Goal: Task Accomplishment & Management: Use online tool/utility

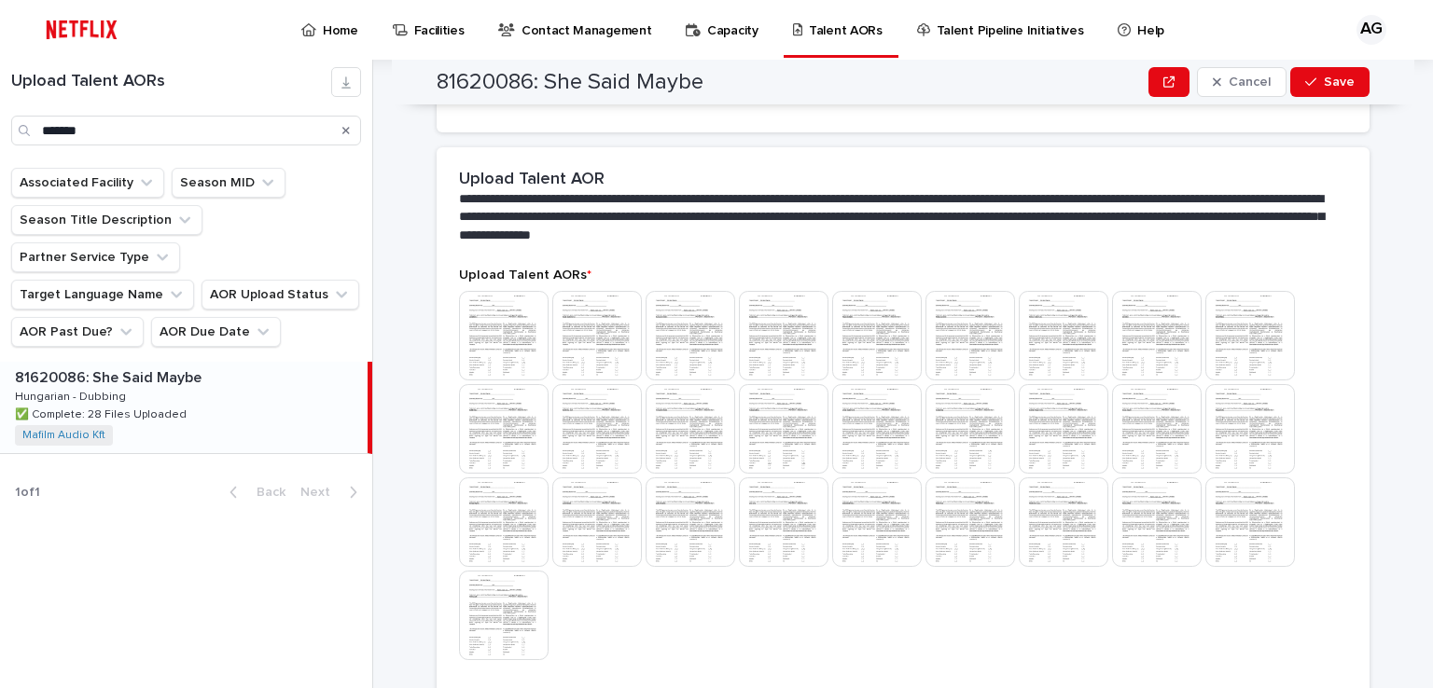
scroll to position [654, 0]
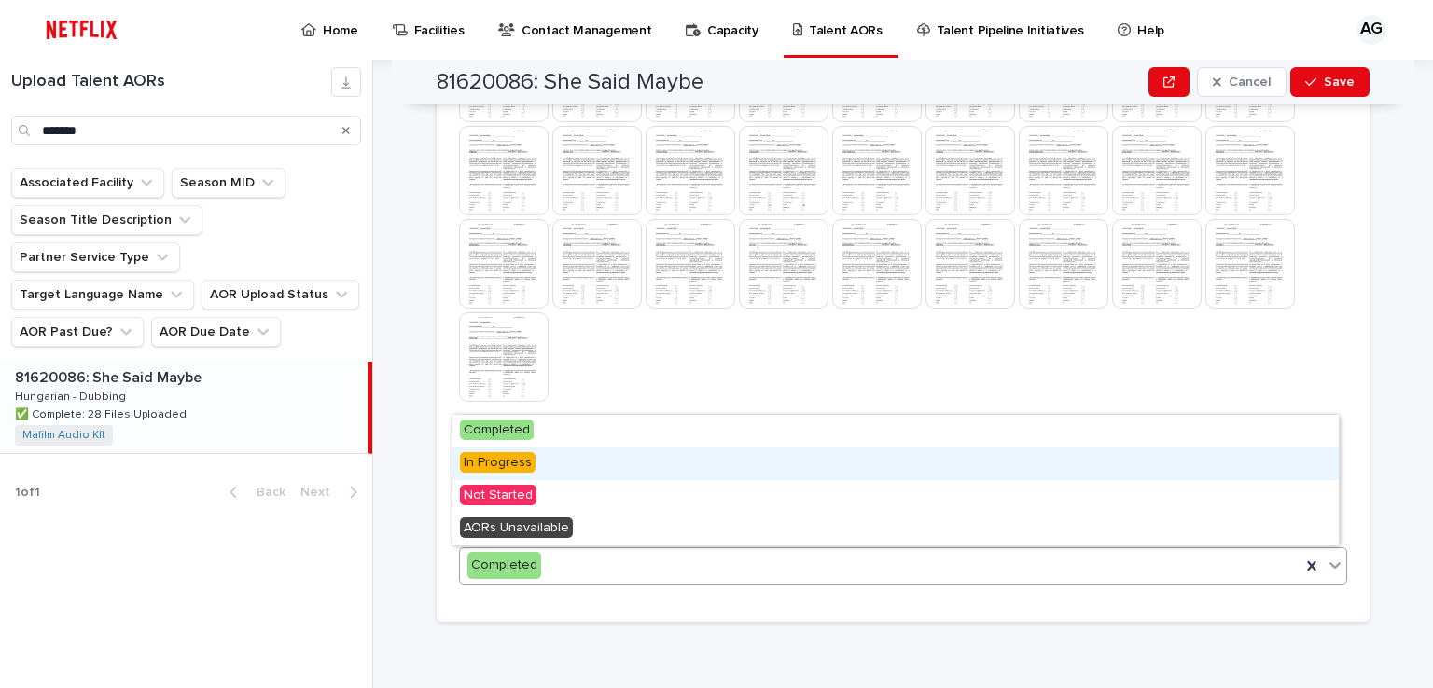
click at [491, 459] on span "In Progress" at bounding box center [498, 462] width 76 height 21
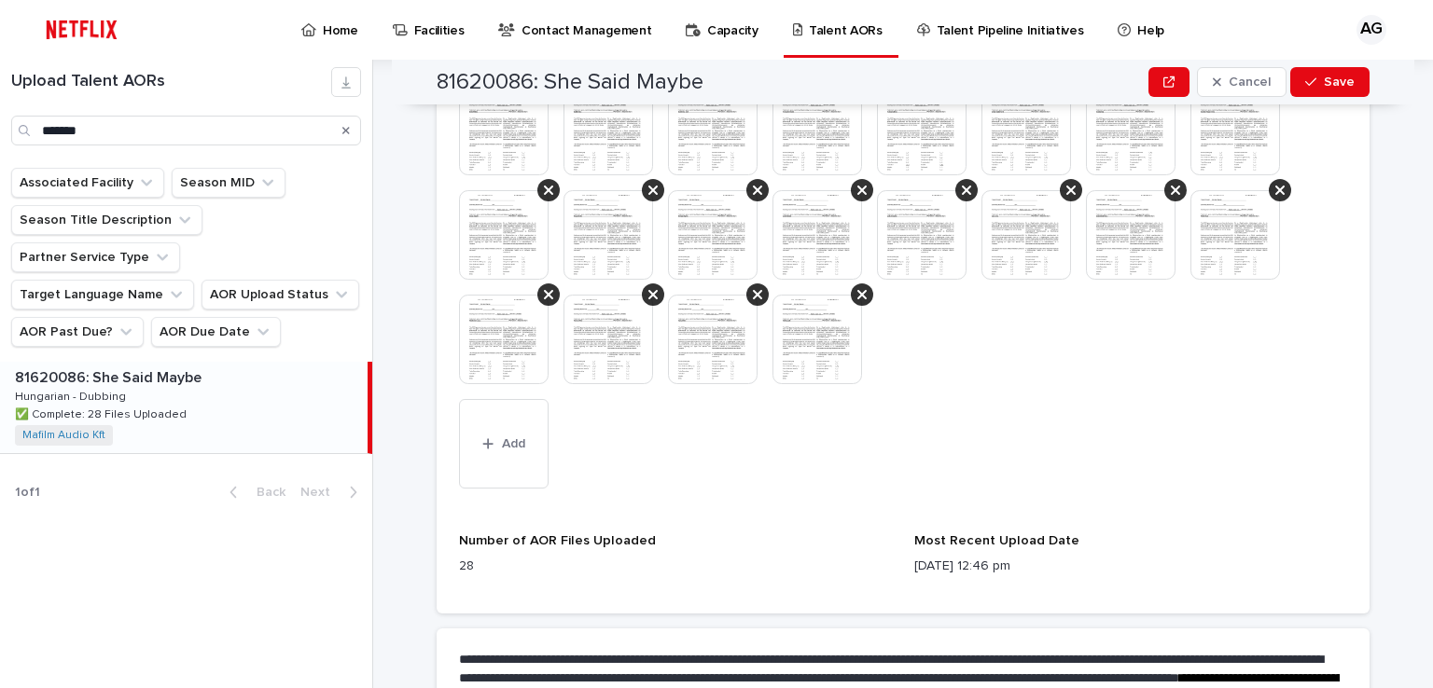
scroll to position [829, 0]
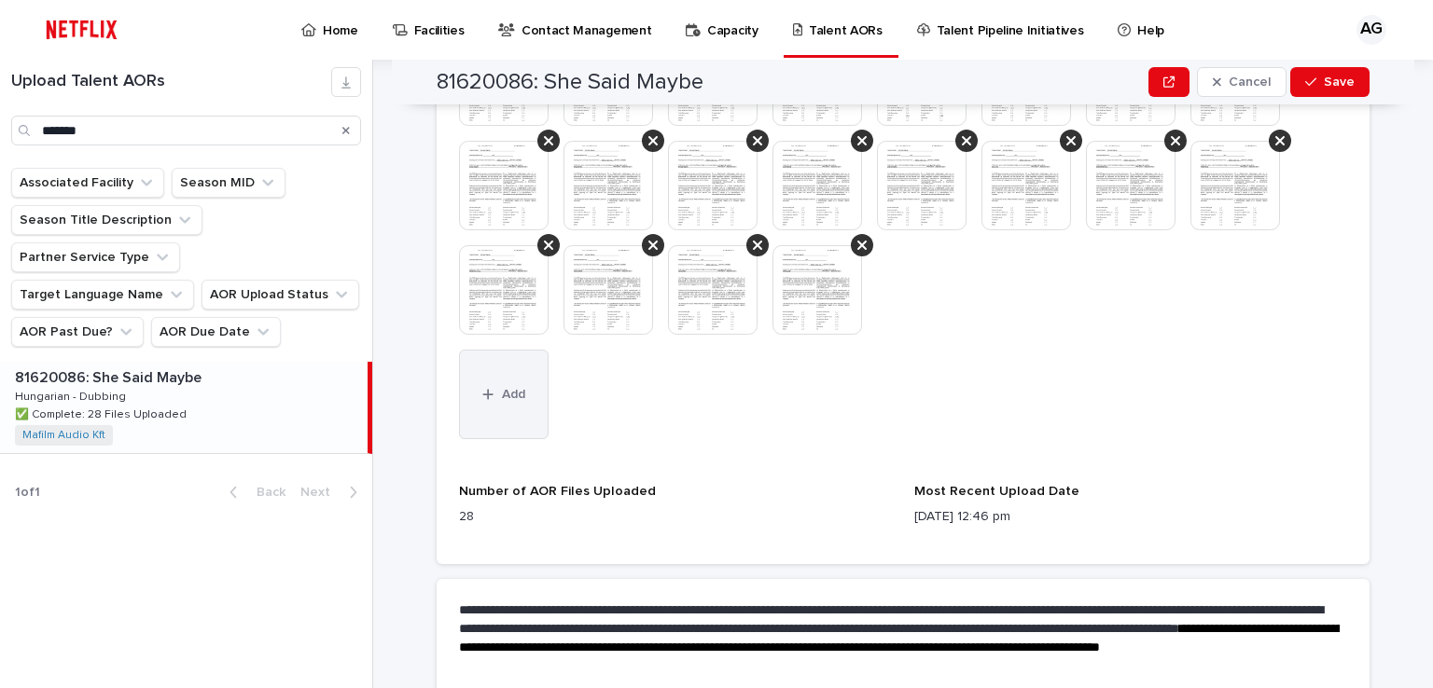
click at [499, 403] on button "Add" at bounding box center [504, 395] width 90 height 90
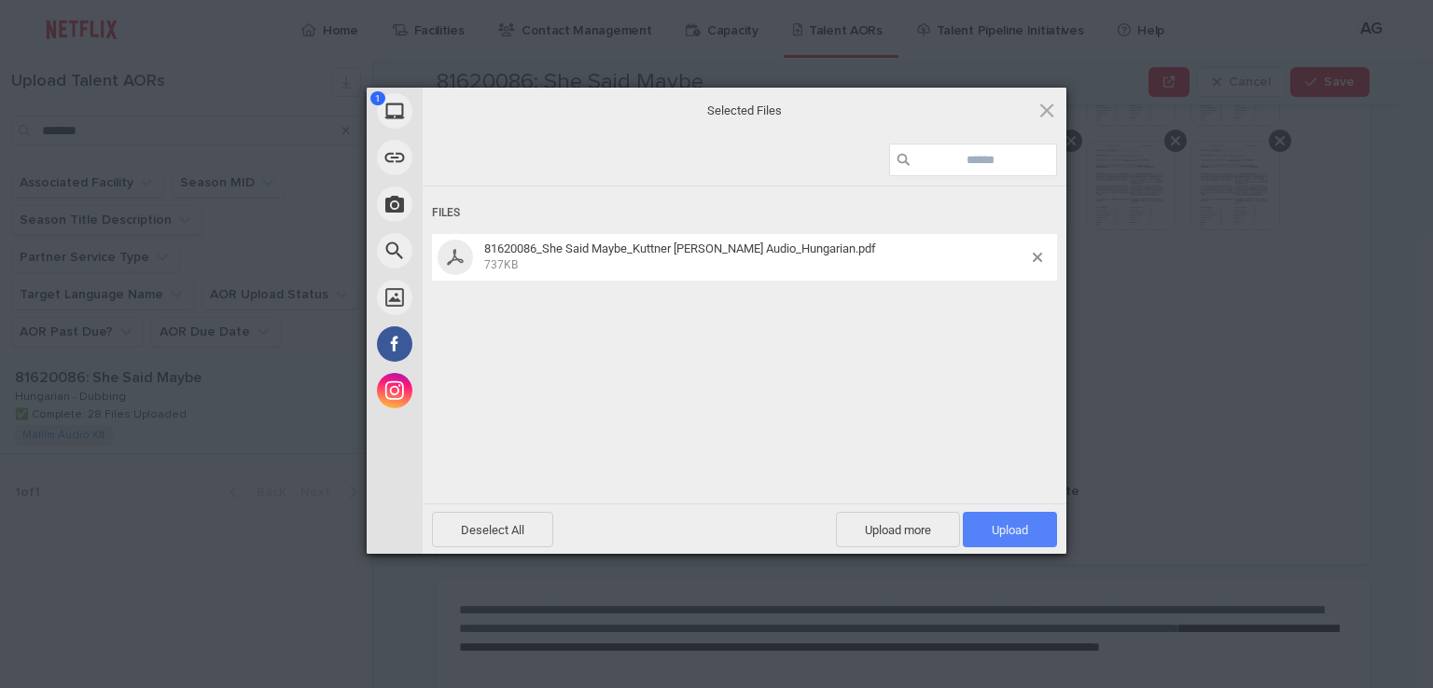
drag, startPoint x: 1026, startPoint y: 528, endPoint x: 155, endPoint y: 510, distance: 871.3
click at [1022, 528] on span "Upload 1" at bounding box center [1009, 530] width 36 height 14
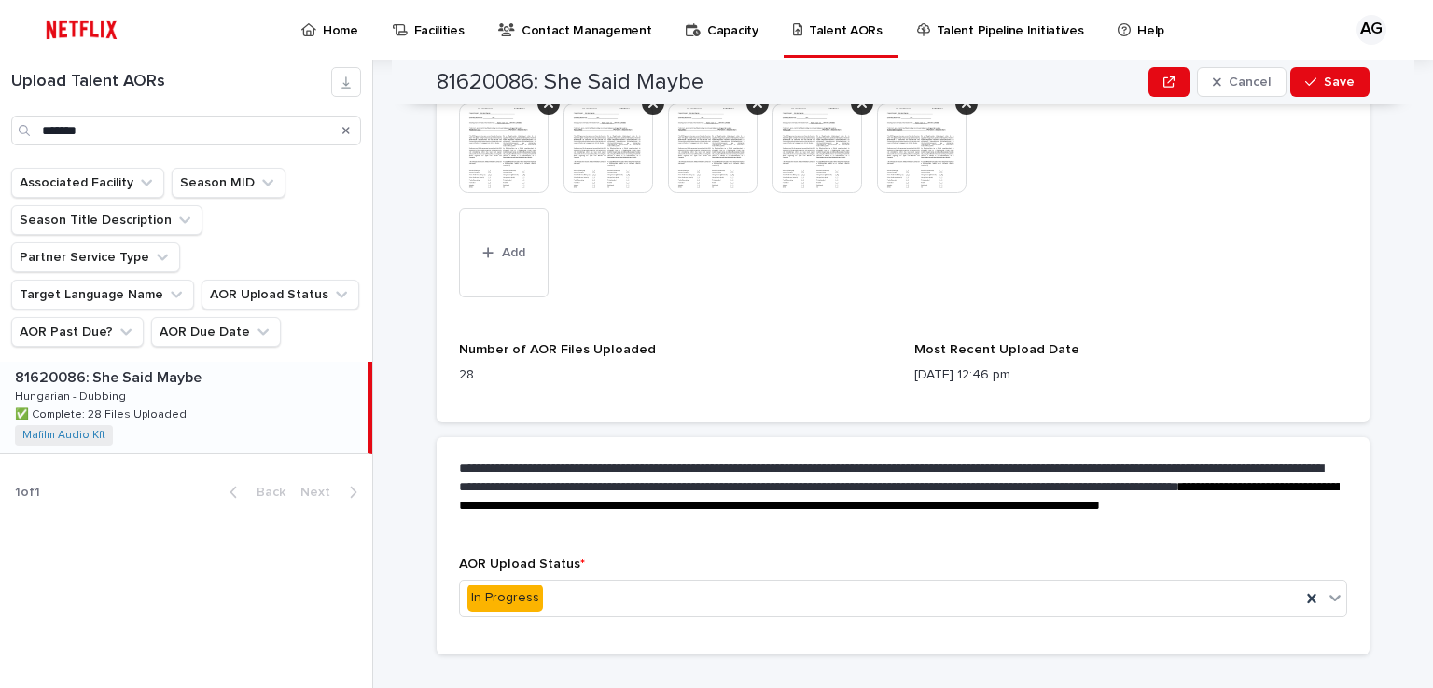
scroll to position [1004, 0]
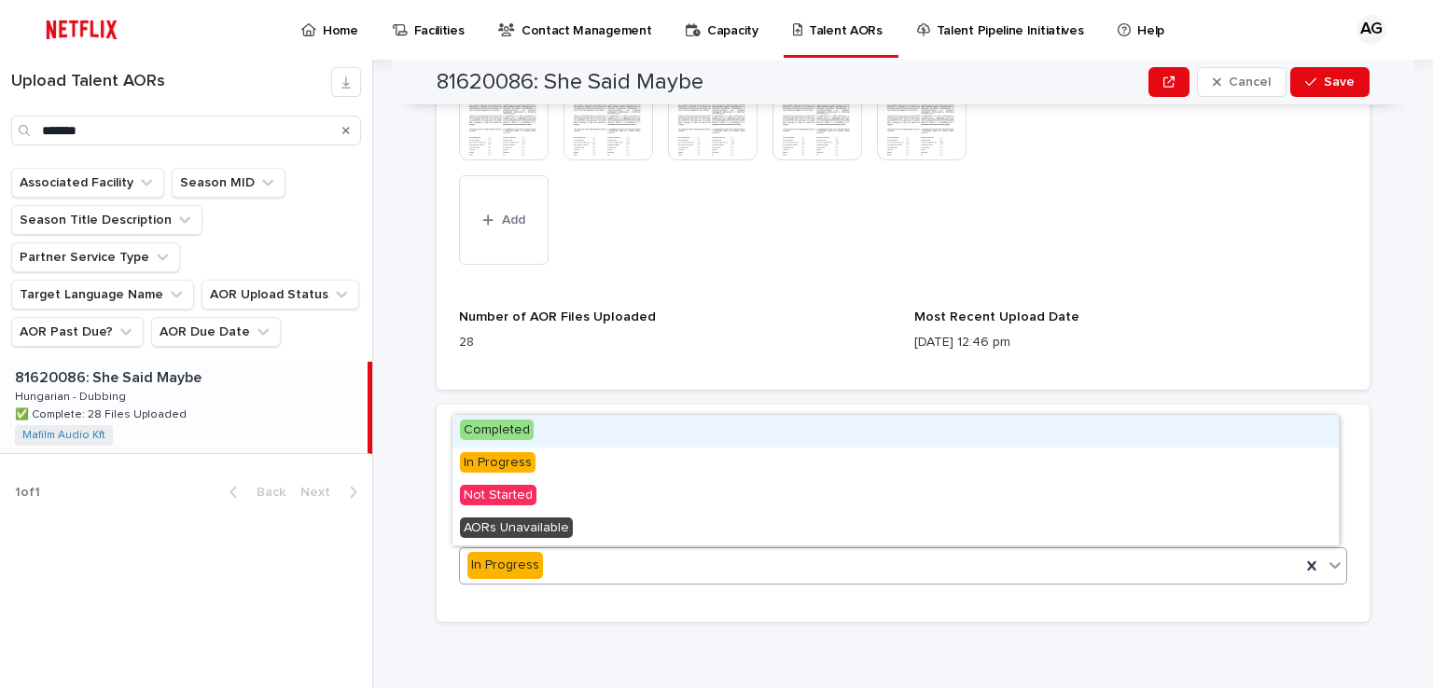
click at [500, 427] on span "Completed" at bounding box center [497, 430] width 74 height 21
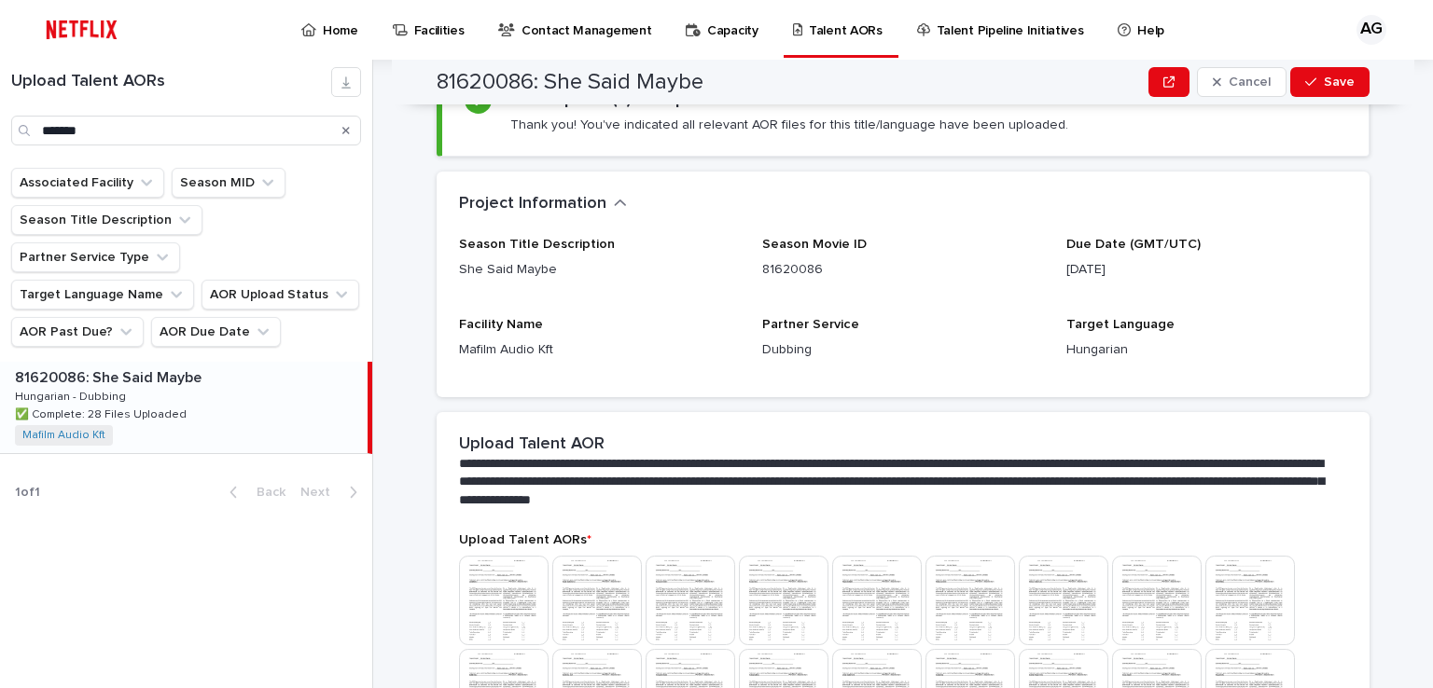
scroll to position [0, 0]
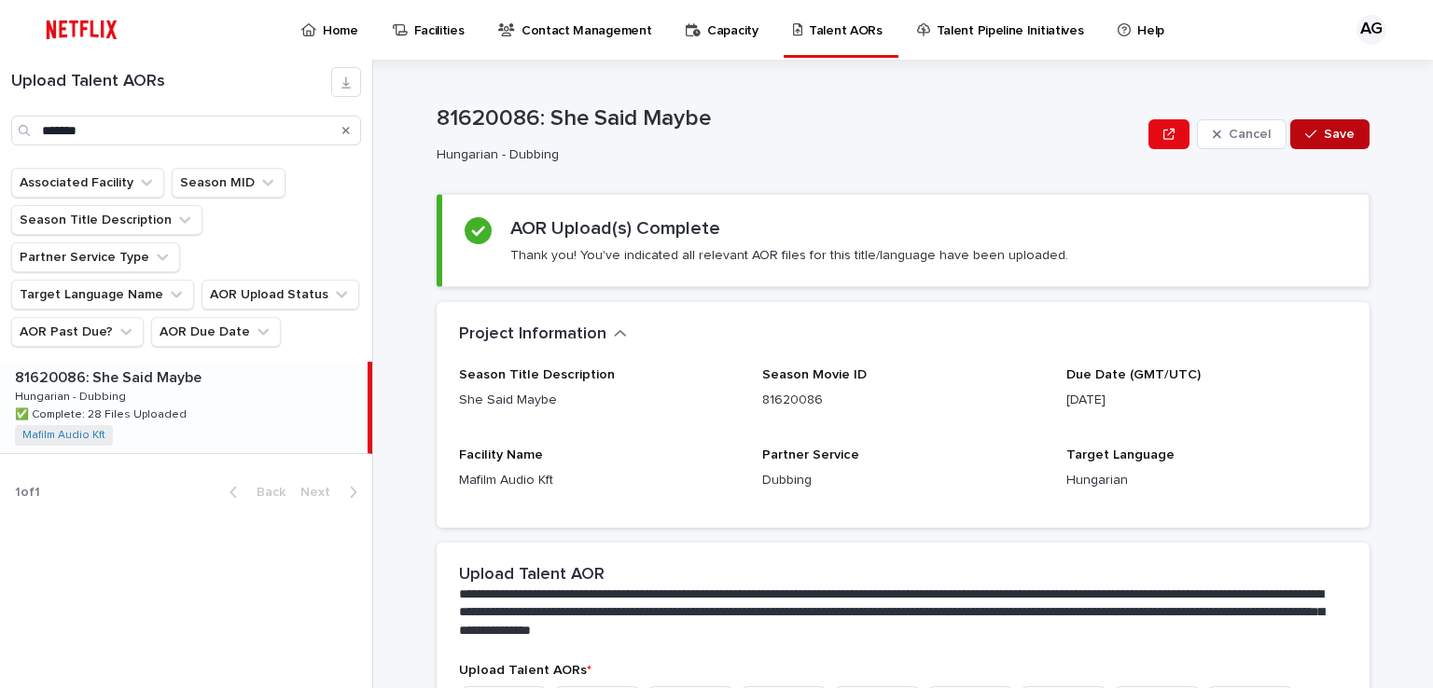
click at [1339, 128] on span "Save" at bounding box center [1338, 134] width 31 height 13
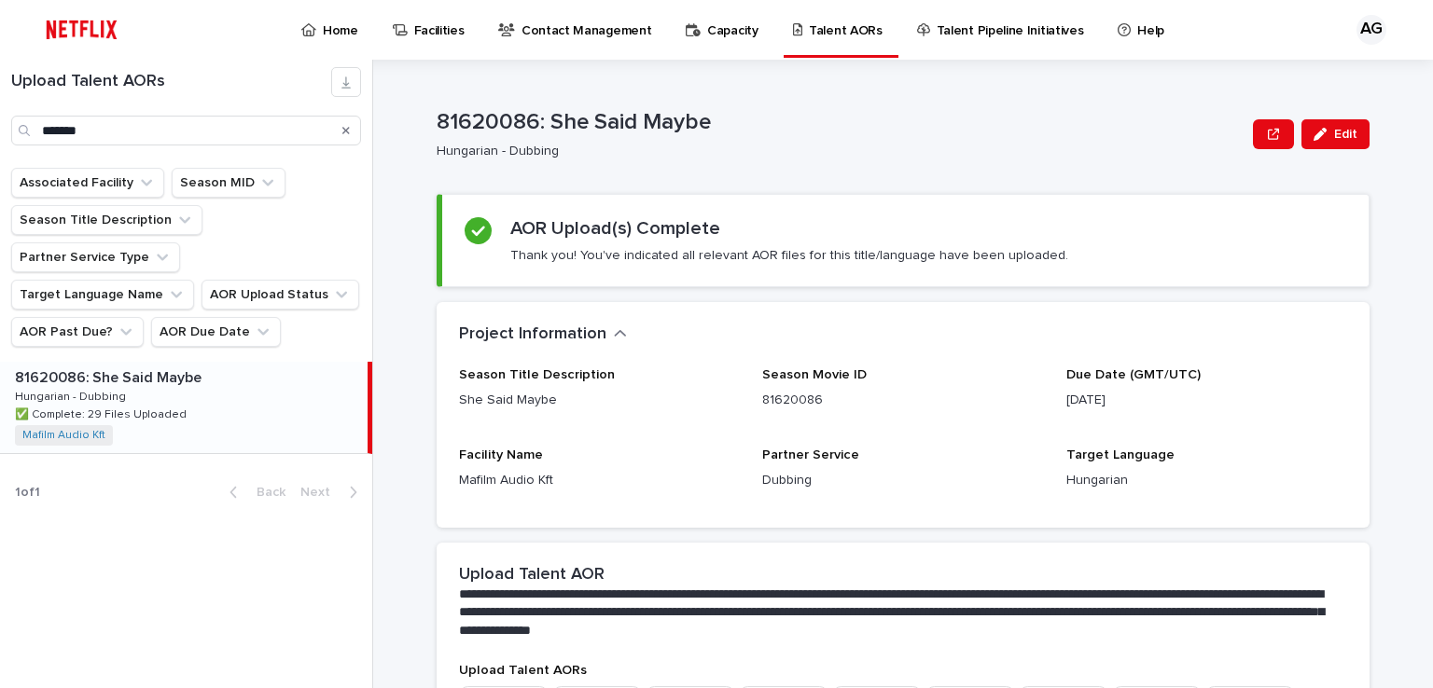
click at [257, 369] on p at bounding box center [187, 378] width 345 height 18
click at [328, 27] on p "Home" at bounding box center [340, 19] width 35 height 39
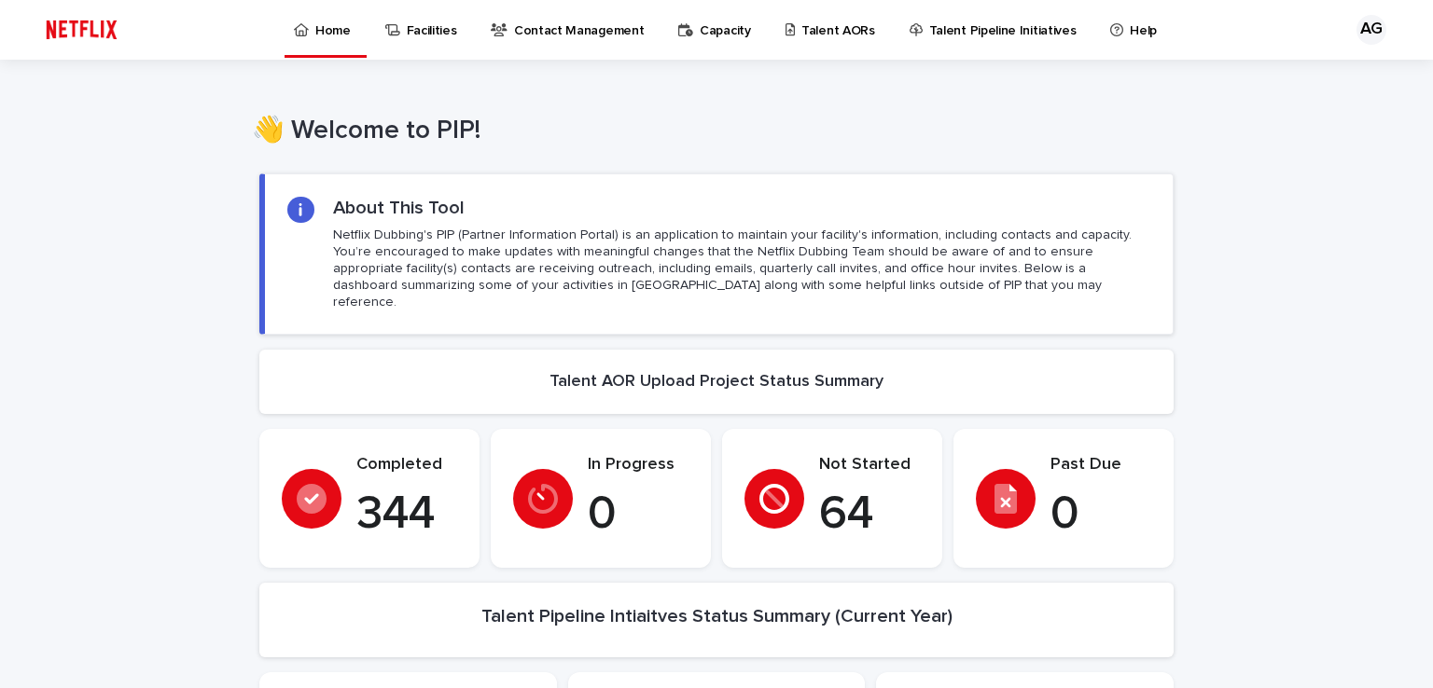
click at [810, 29] on p "Talent AORs" at bounding box center [838, 19] width 74 height 39
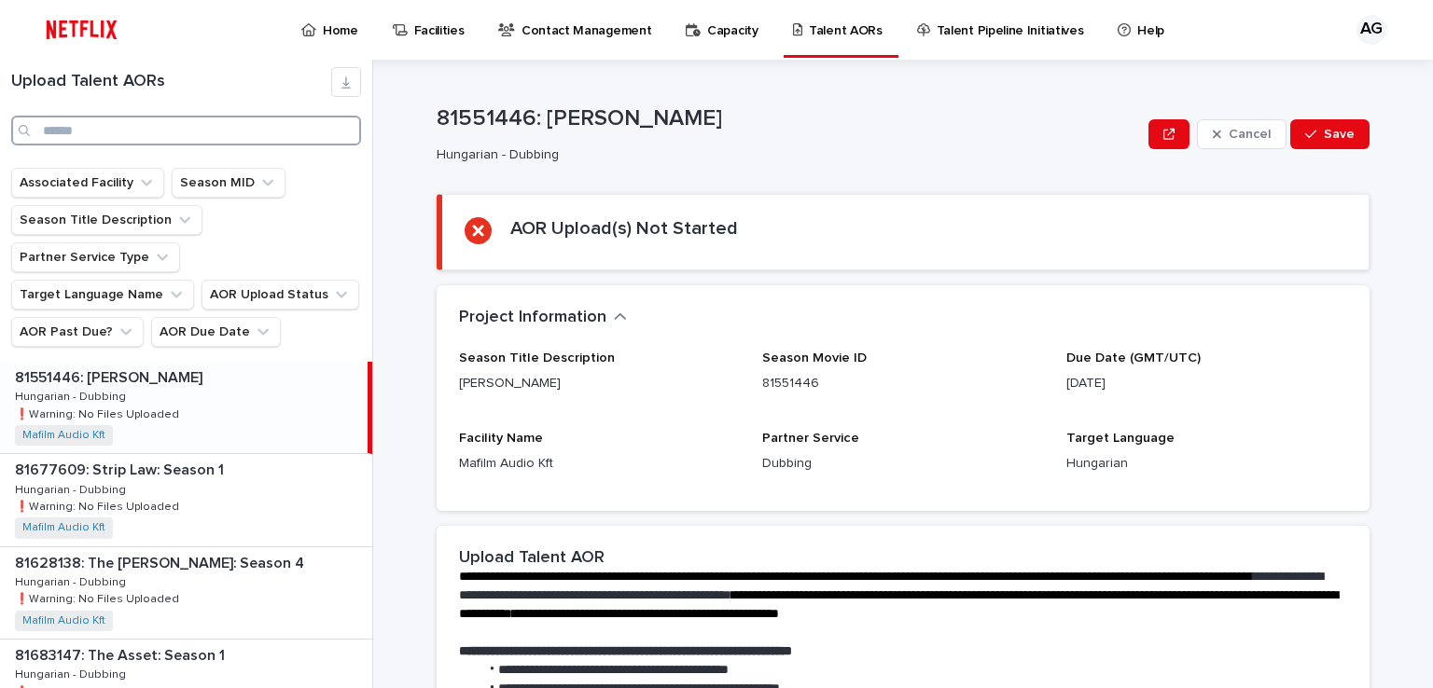
click at [48, 126] on input "Search" at bounding box center [186, 131] width 350 height 30
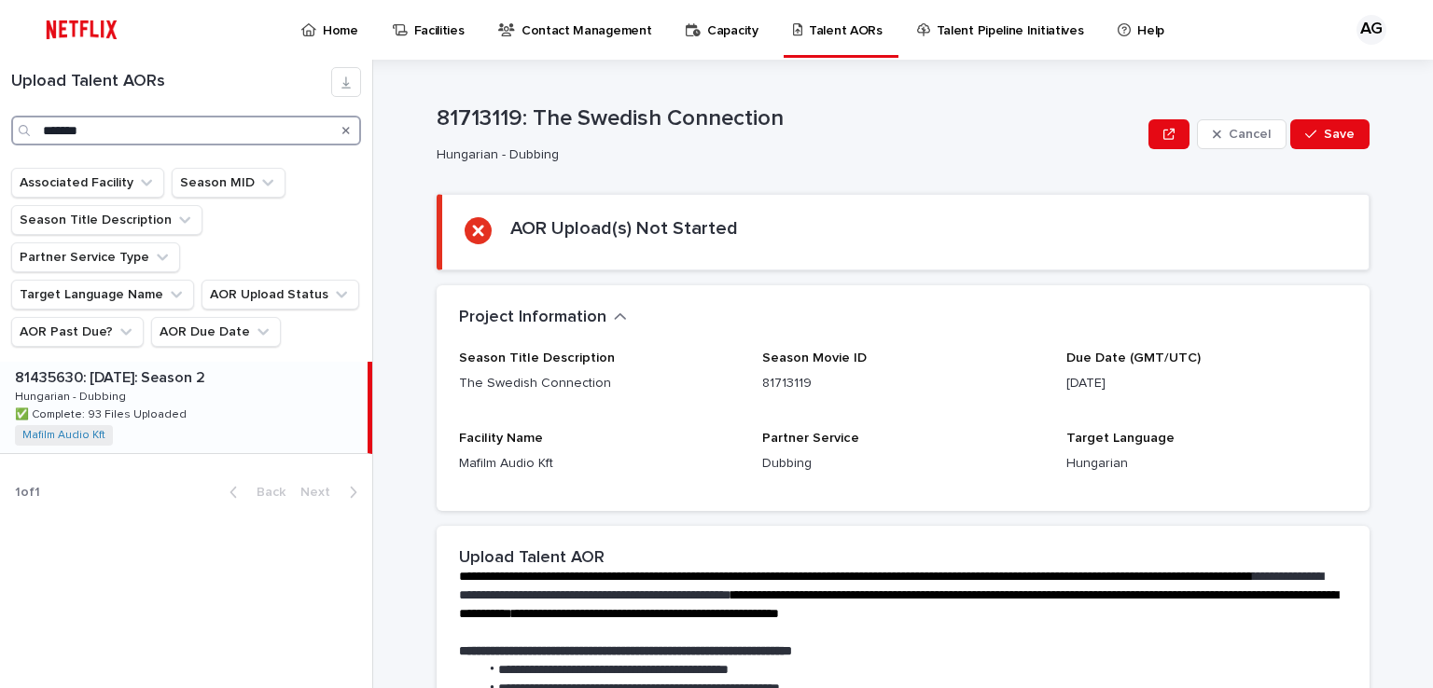
type input "*******"
click at [114, 366] on p "81435630: [DATE]: Season 2" at bounding box center [112, 376] width 194 height 21
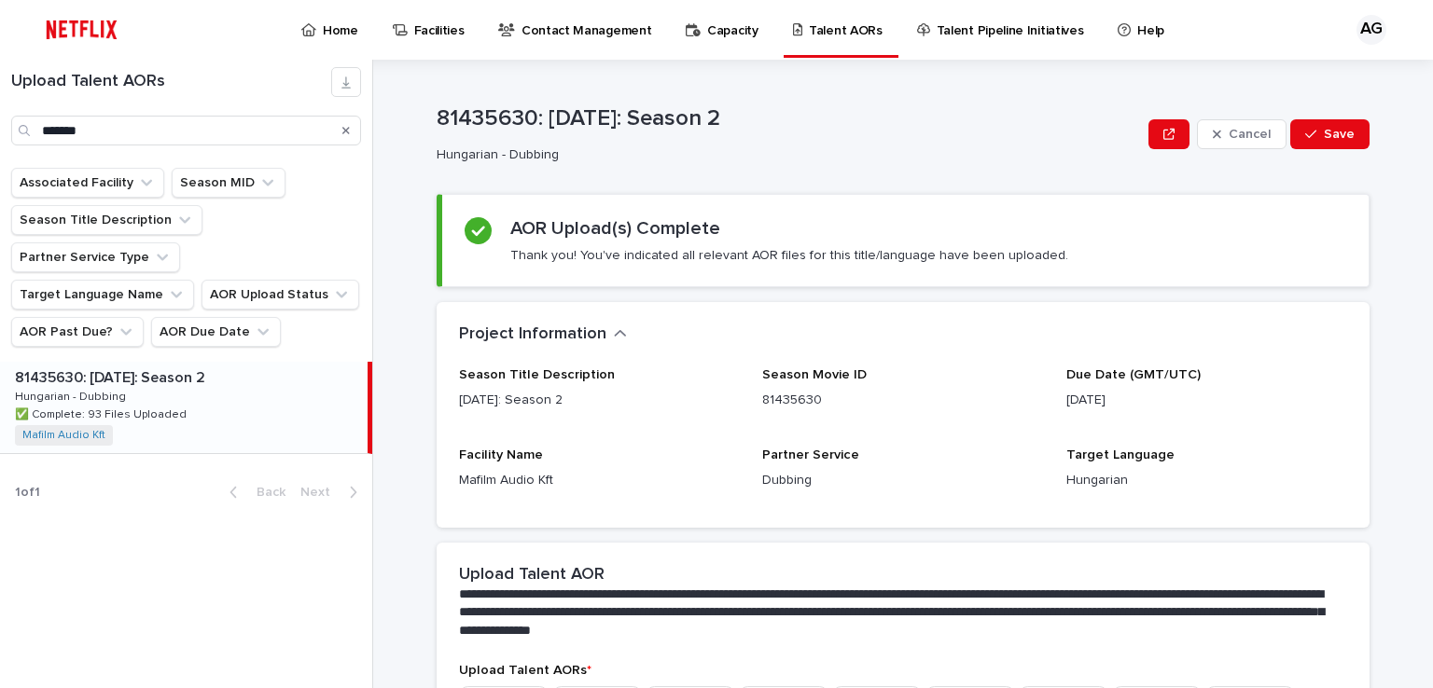
click at [1384, 217] on div "**********" at bounding box center [913, 374] width 1037 height 629
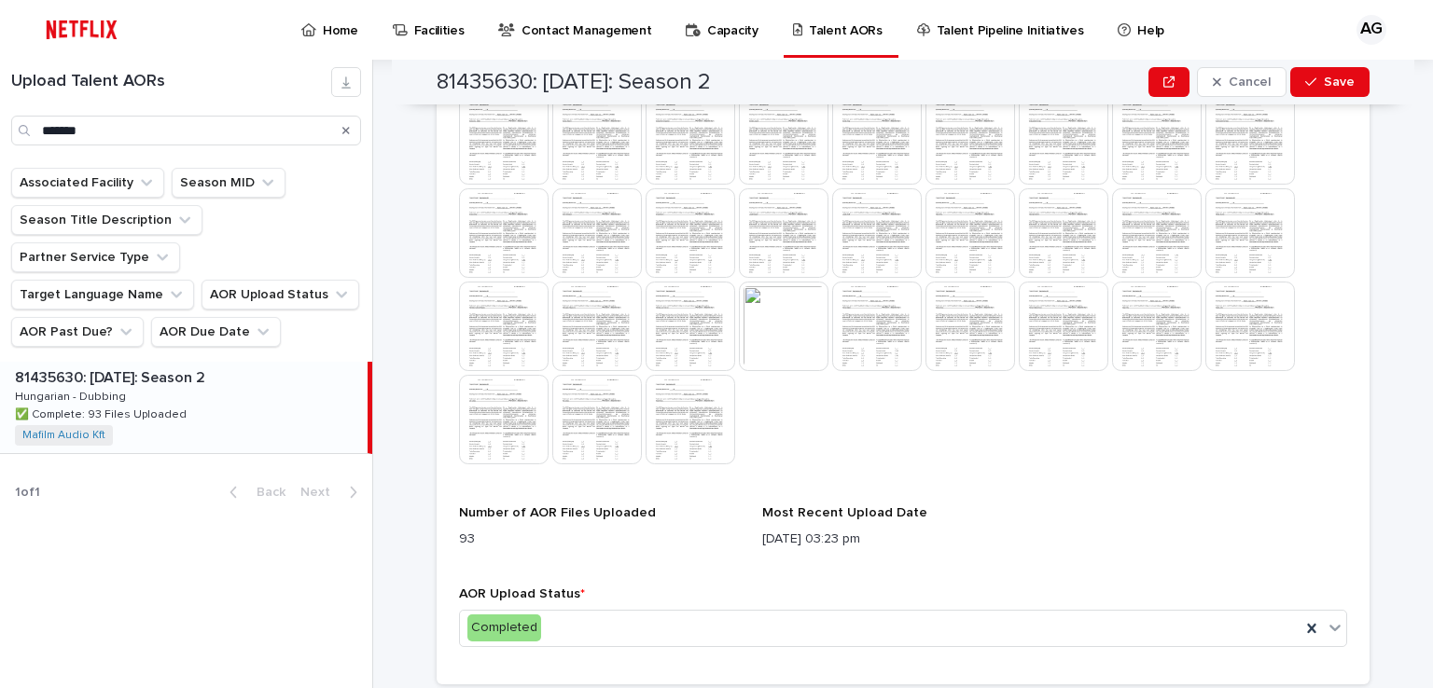
scroll to position [1307, 0]
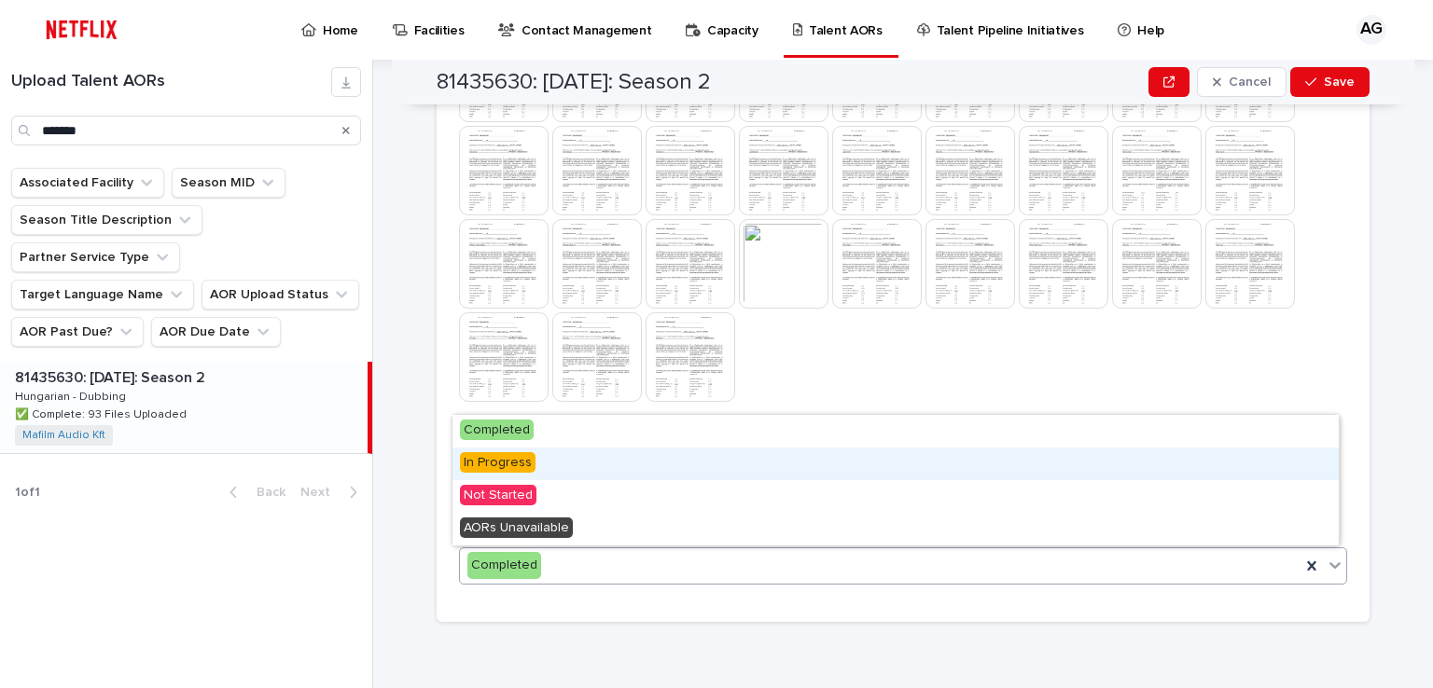
click at [490, 460] on span "In Progress" at bounding box center [498, 462] width 76 height 21
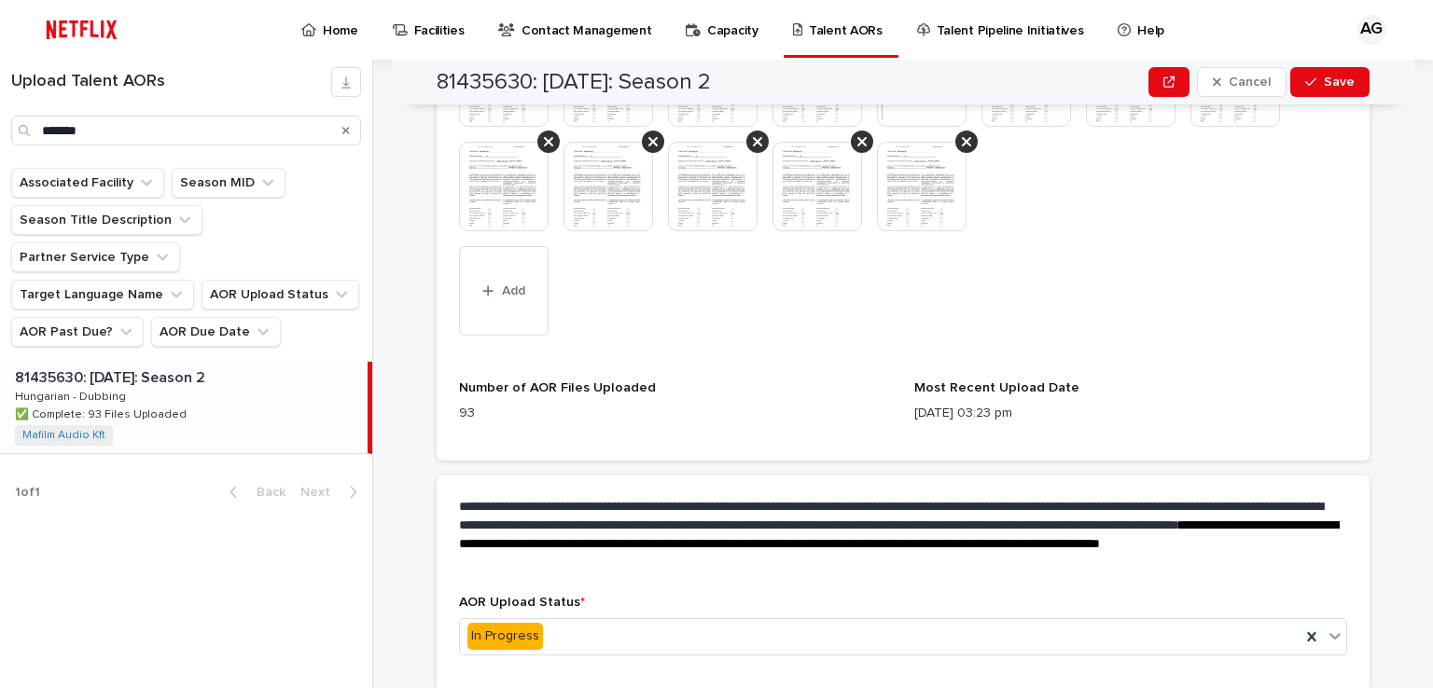
scroll to position [1839, 0]
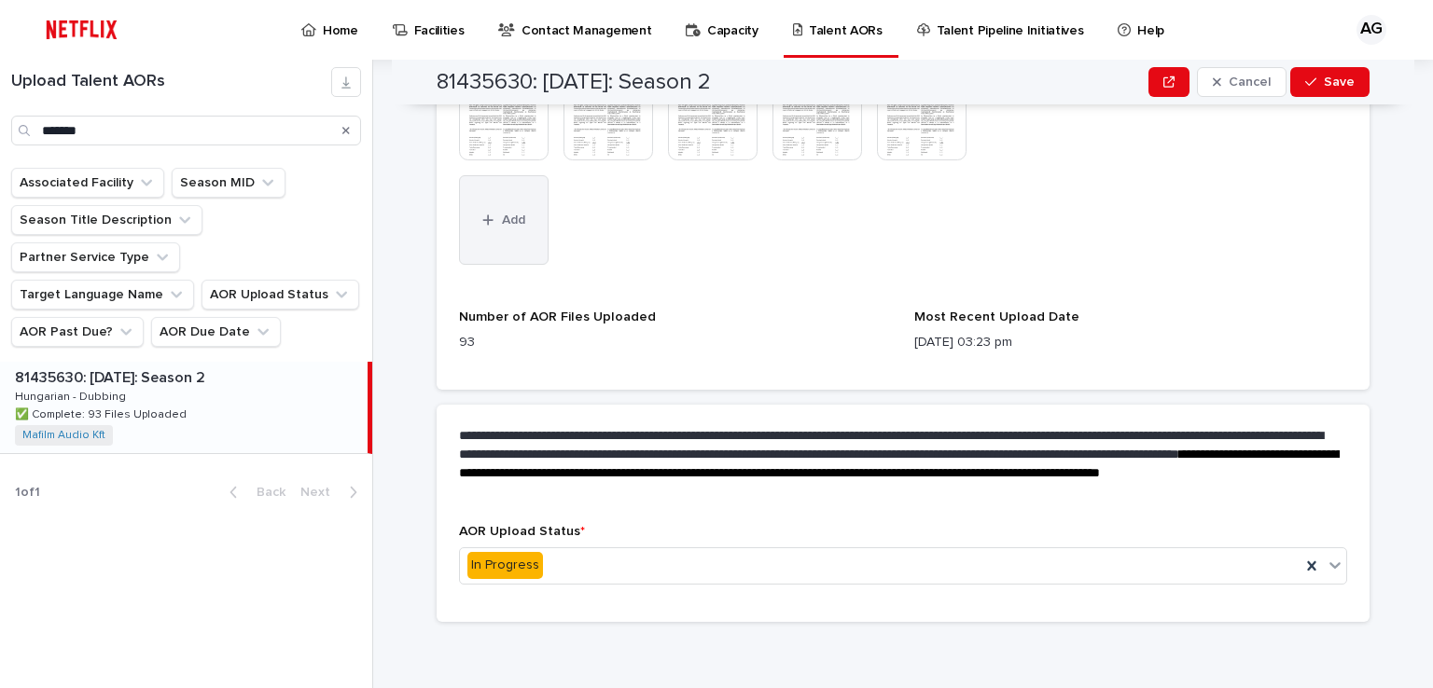
click at [504, 222] on span "Add" at bounding box center [513, 220] width 23 height 13
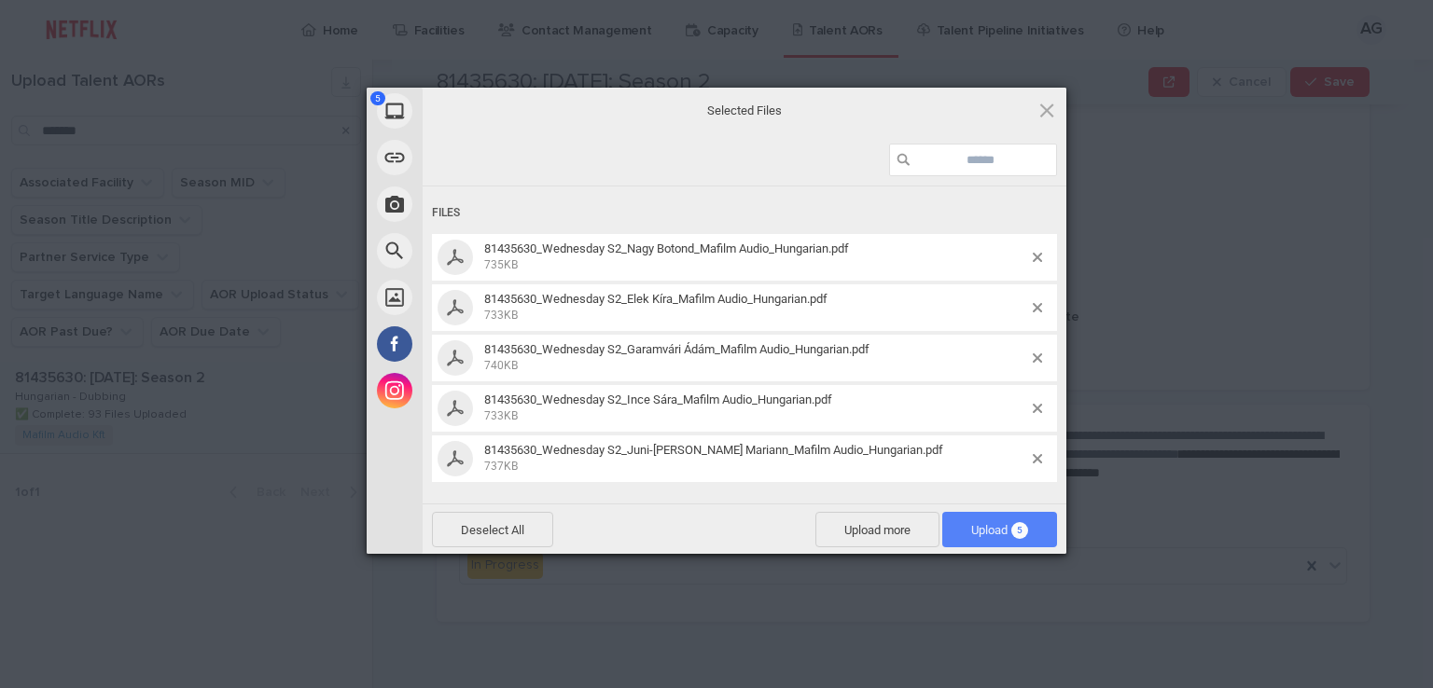
click at [1000, 540] on span "Upload 5" at bounding box center [999, 529] width 115 height 35
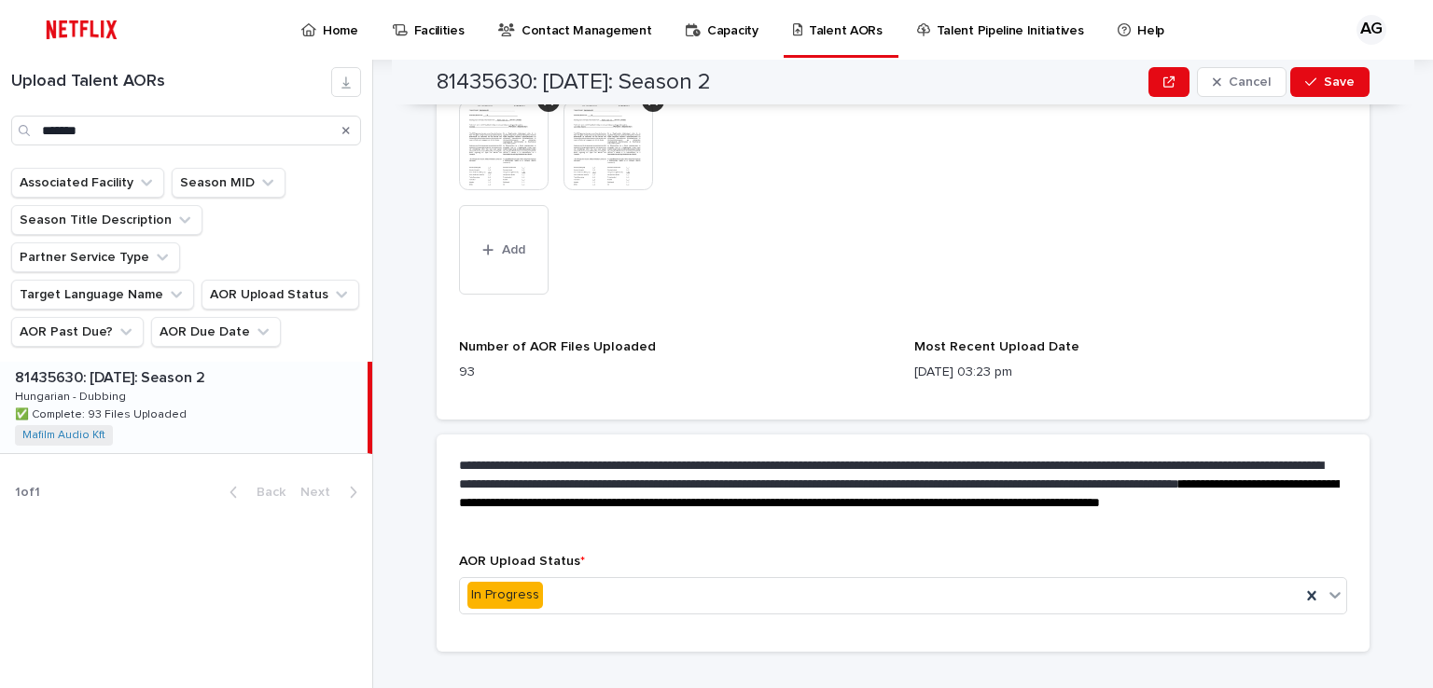
scroll to position [1944, 0]
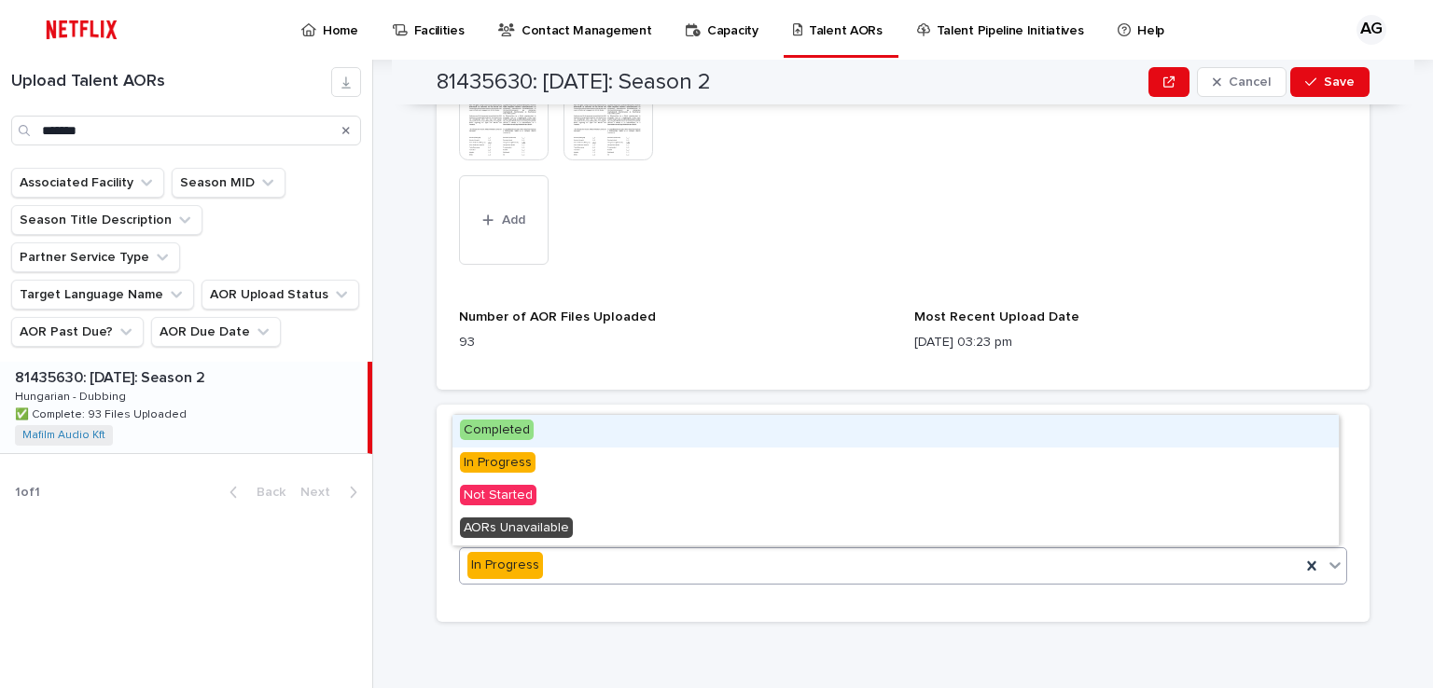
click at [504, 429] on span "Completed" at bounding box center [497, 430] width 74 height 21
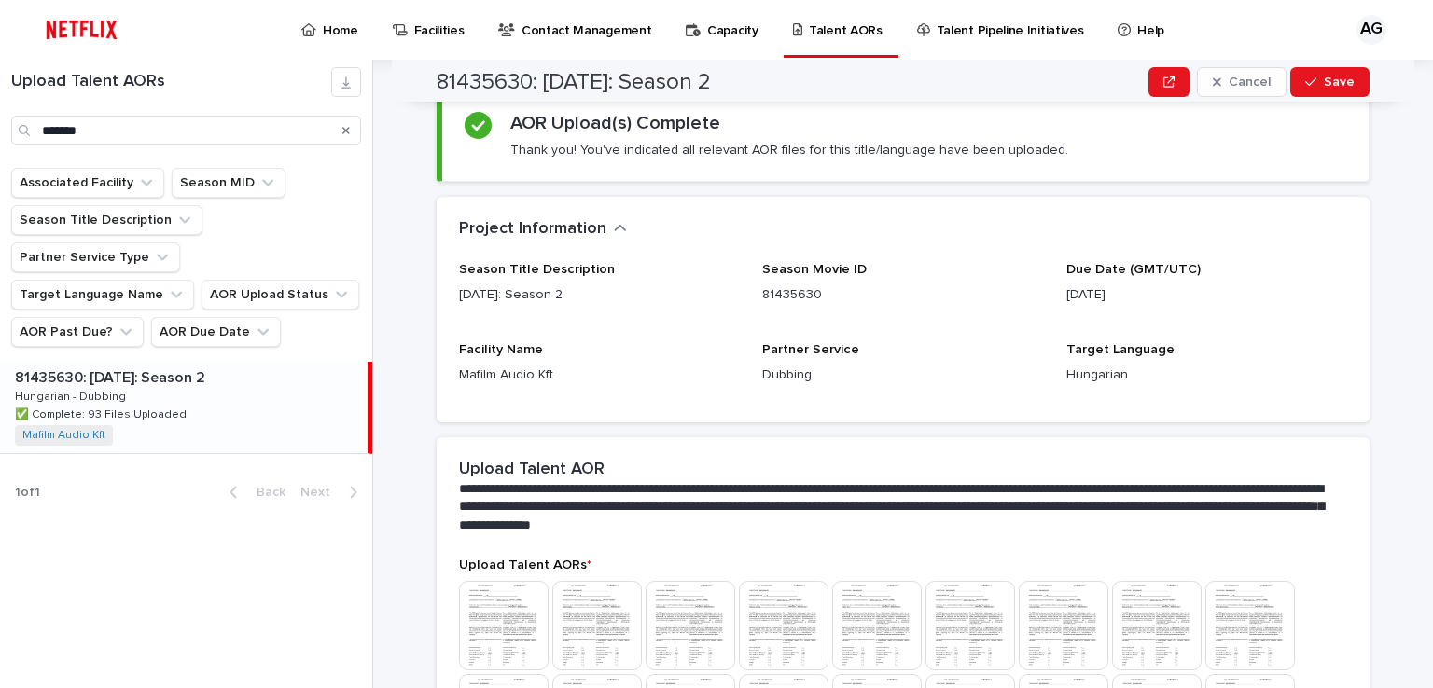
scroll to position [0, 0]
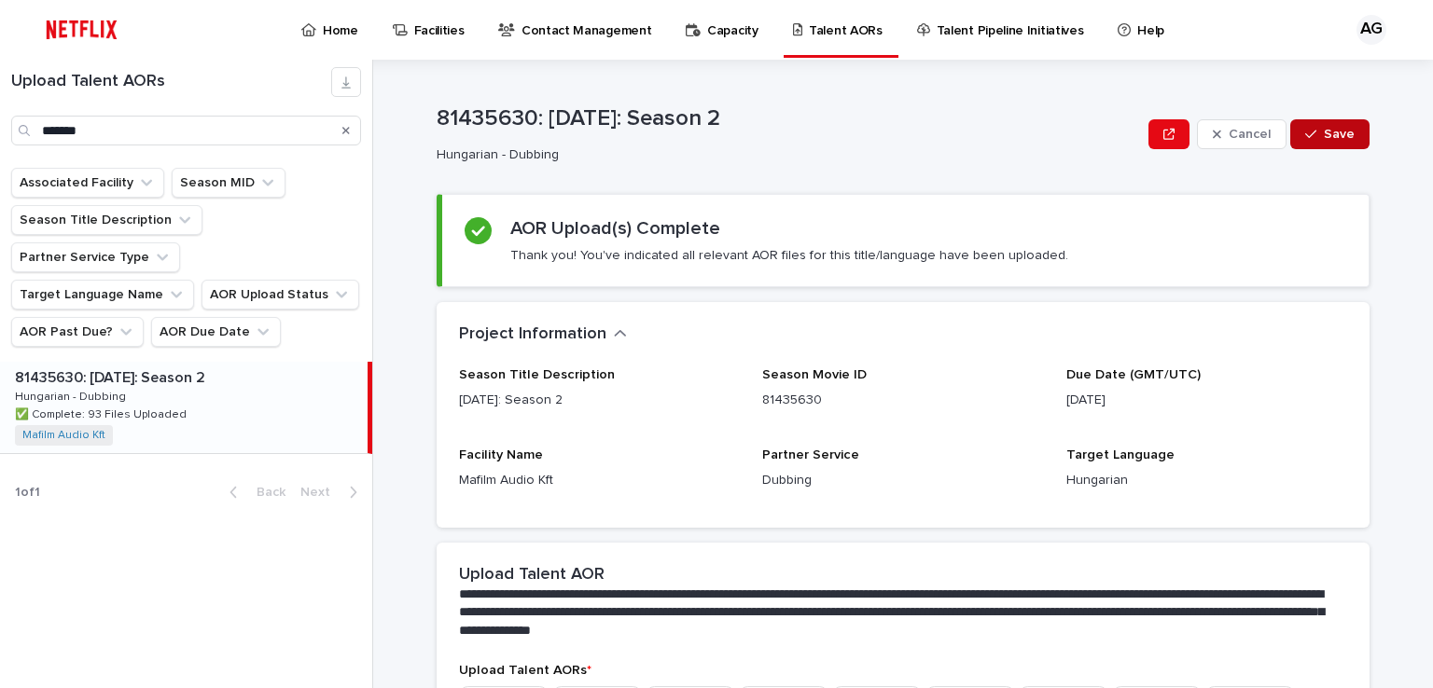
click at [1335, 129] on span "Save" at bounding box center [1338, 134] width 31 height 13
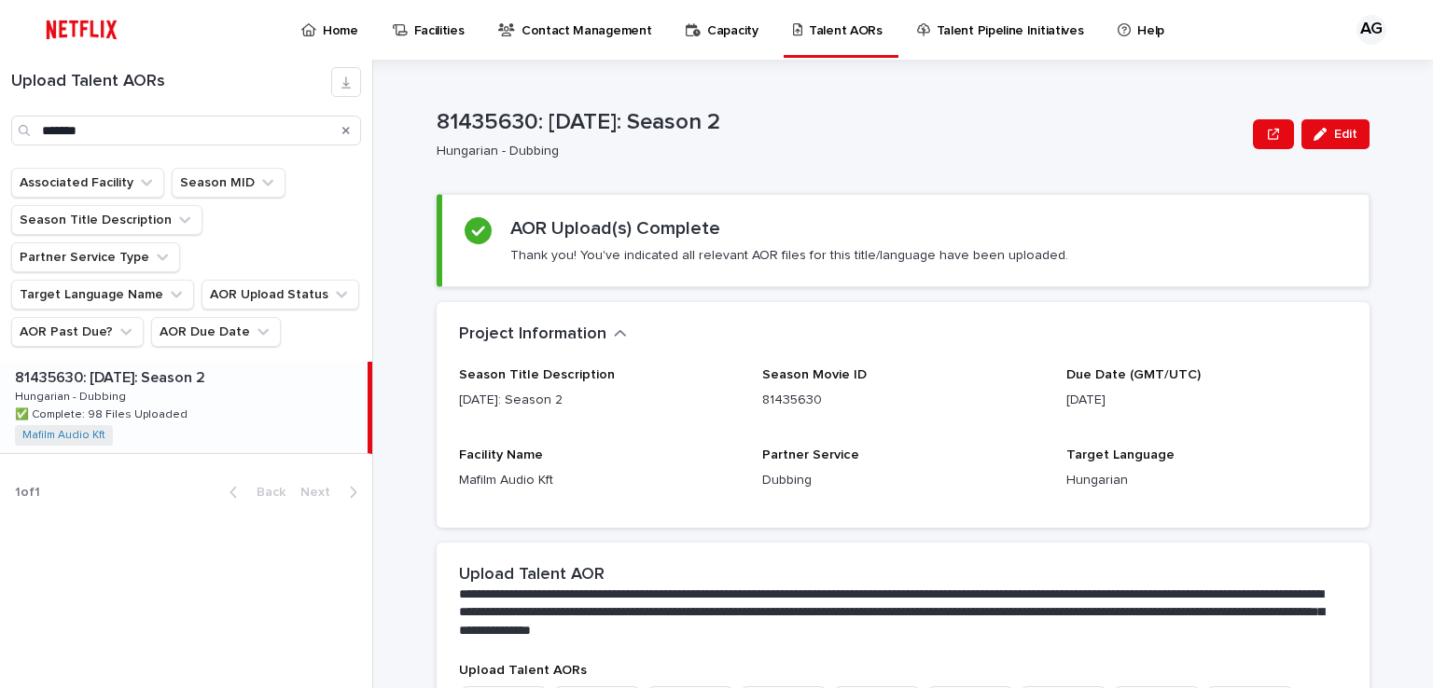
click at [178, 527] on div "Upload Talent AORs ******* Associated Facility Season MID Season Title Descript…" at bounding box center [186, 374] width 373 height 629
